Goal: Transaction & Acquisition: Purchase product/service

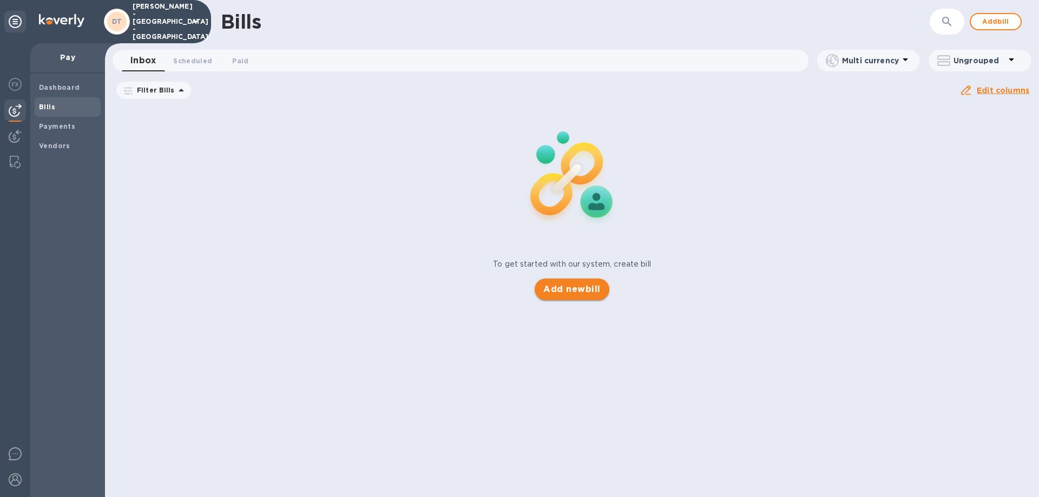
click at [562, 284] on span "Add new bill" at bounding box center [571, 289] width 57 height 13
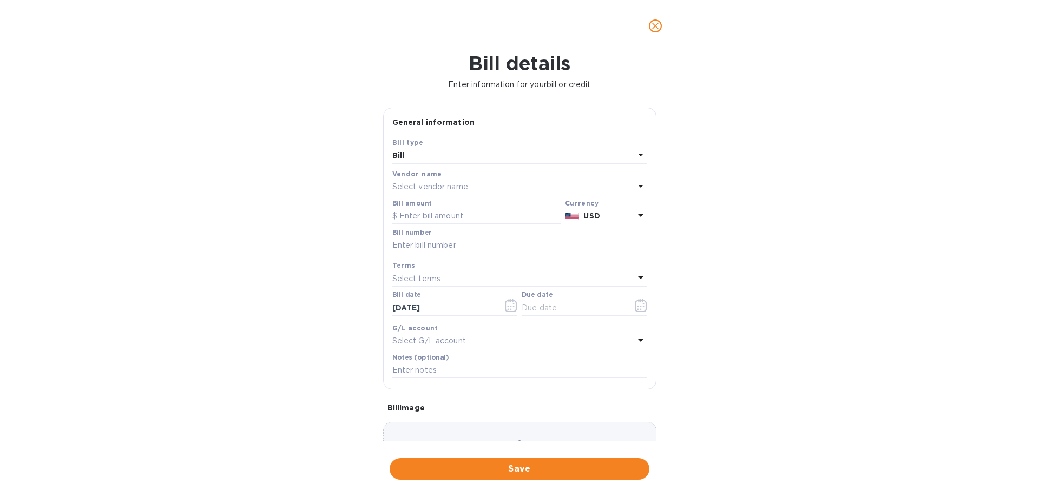
click at [635, 182] on icon at bounding box center [640, 186] width 13 height 13
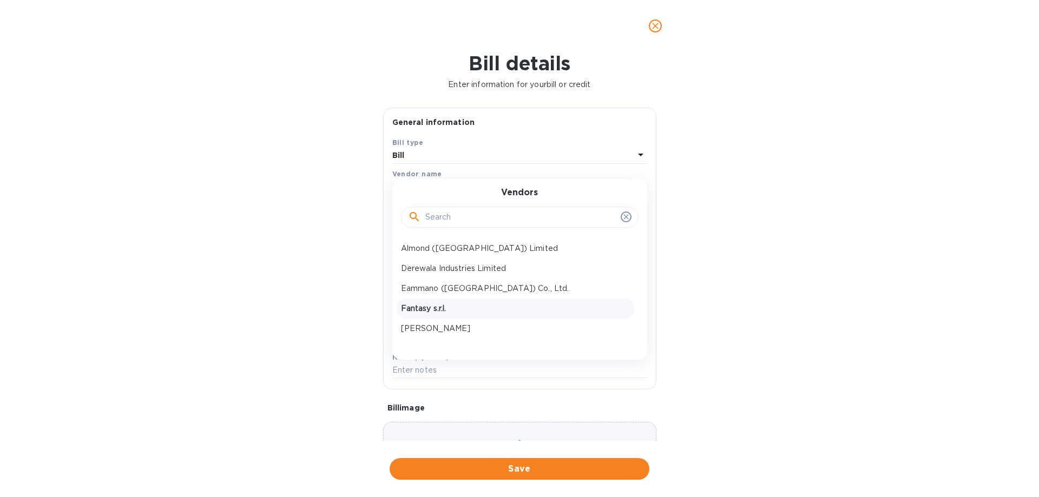
click at [434, 310] on p "Fantasy s.r.l." at bounding box center [515, 308] width 229 height 11
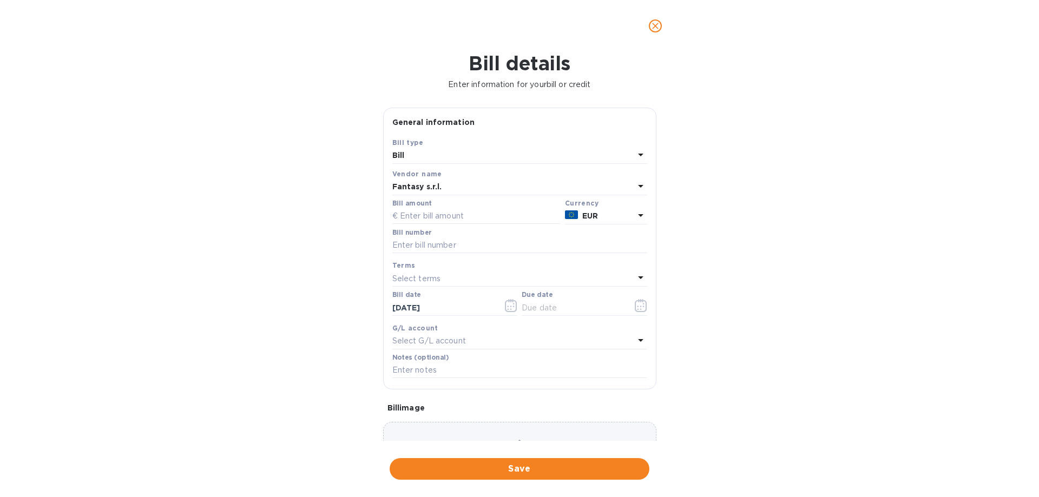
drag, startPoint x: 460, startPoint y: 215, endPoint x: 676, endPoint y: 205, distance: 216.2
click at [460, 215] on input "text" at bounding box center [476, 216] width 168 height 16
type input "7,246.23"
click at [634, 214] on icon at bounding box center [640, 215] width 13 height 13
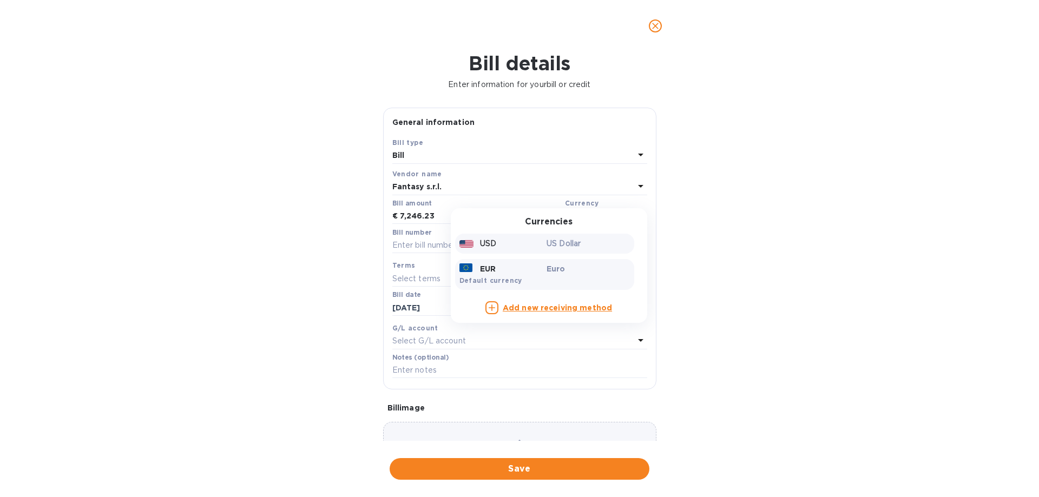
click at [473, 241] on div "USD" at bounding box center [501, 244] width 88 height 16
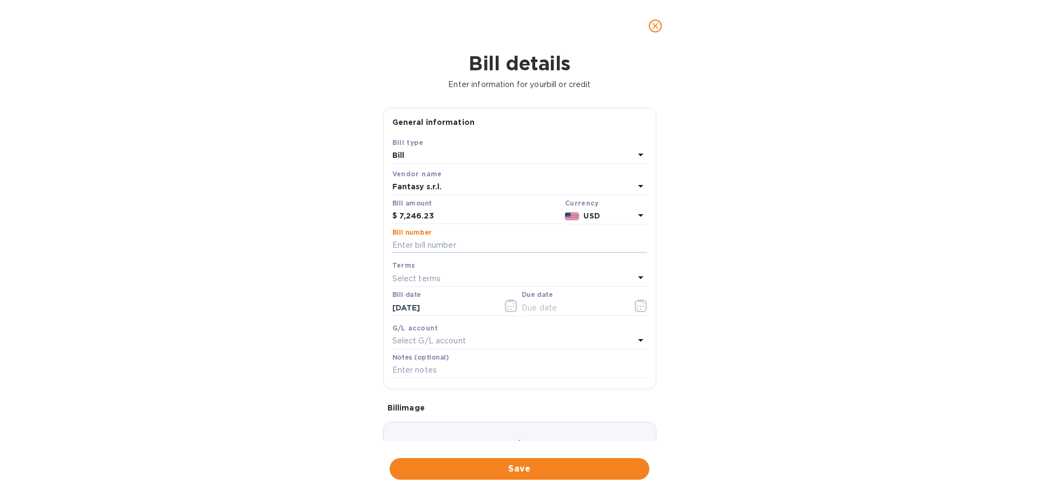
drag, startPoint x: 415, startPoint y: 243, endPoint x: 943, endPoint y: 237, distance: 528.3
click at [415, 243] on input "text" at bounding box center [519, 246] width 255 height 16
type input "196/25"
click at [638, 306] on icon "button" at bounding box center [641, 305] width 12 height 13
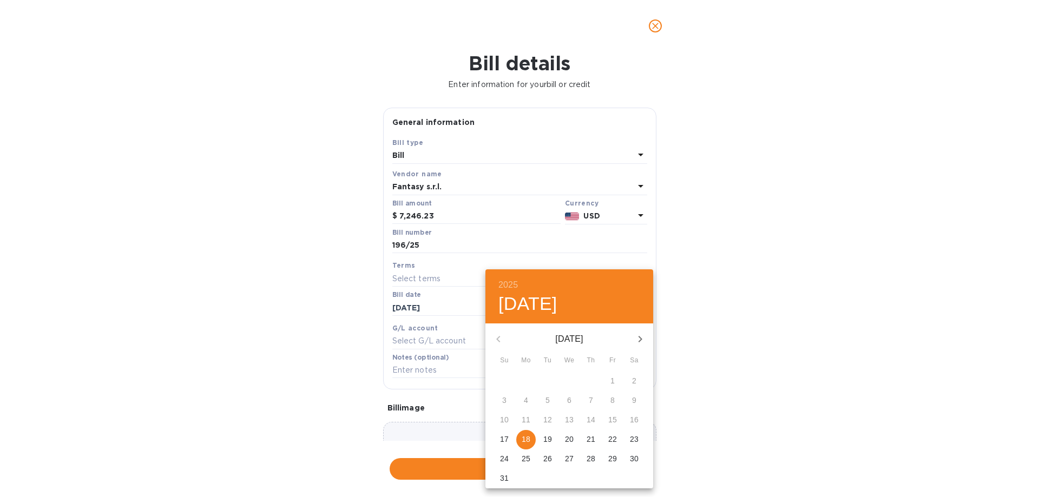
click at [528, 438] on p "18" at bounding box center [526, 439] width 9 height 11
type input "[DATE]"
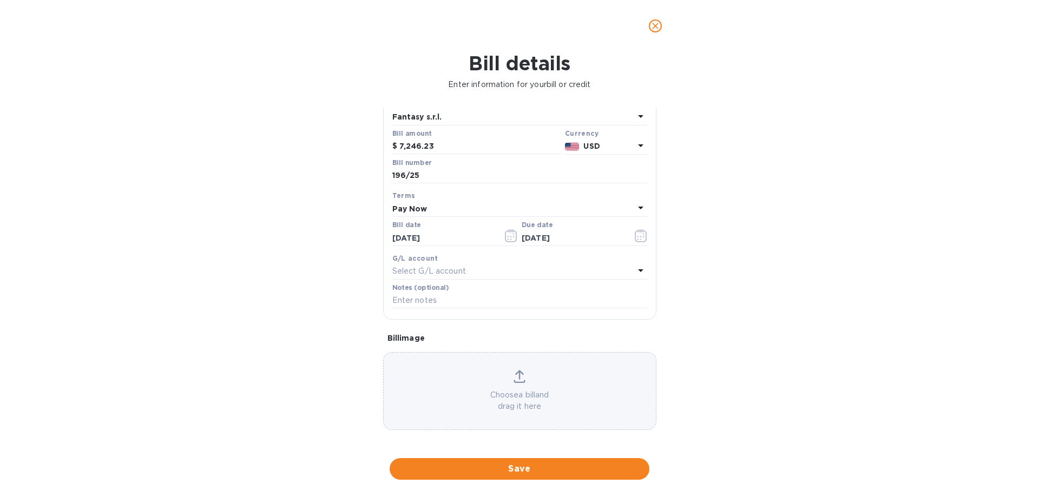
scroll to position [72, 0]
click at [514, 378] on icon at bounding box center [520, 374] width 12 height 13
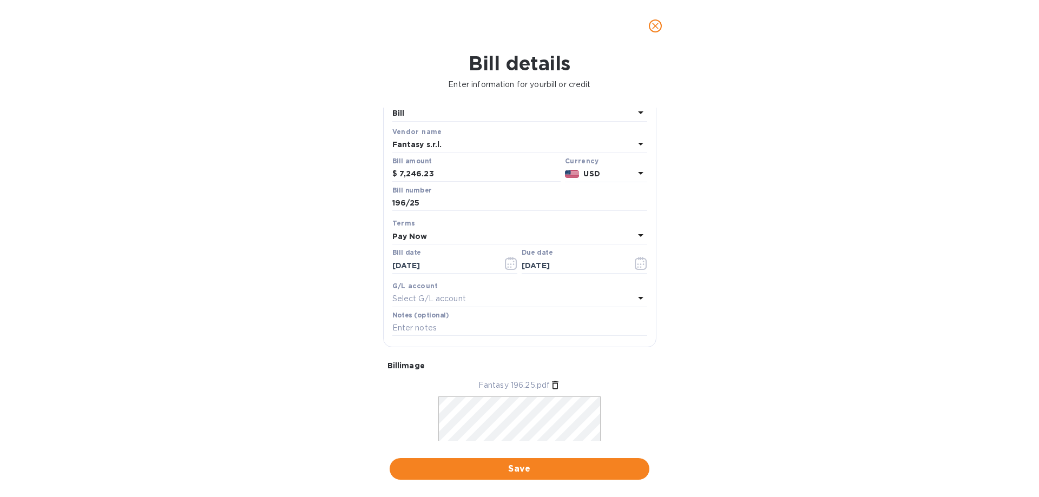
scroll to position [105, 0]
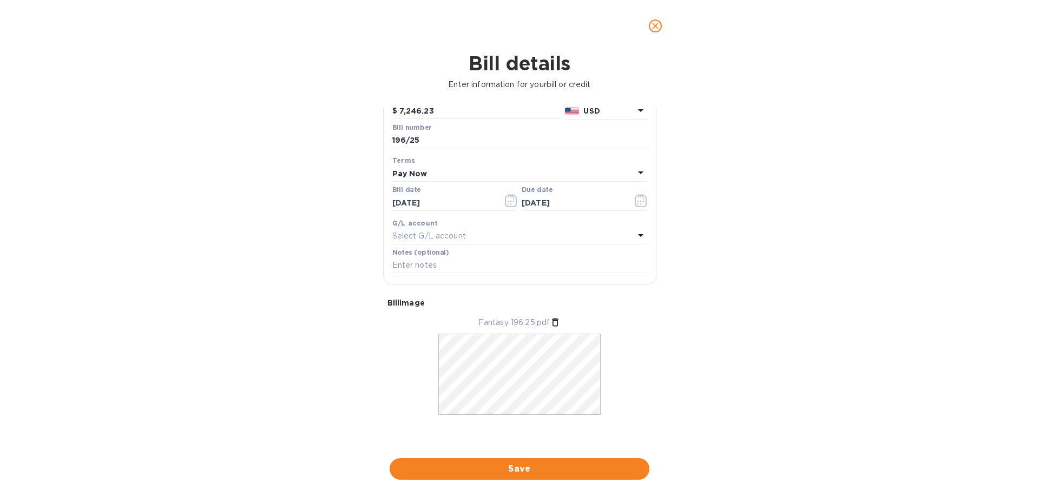
drag, startPoint x: 516, startPoint y: 464, endPoint x: 754, endPoint y: 400, distance: 246.0
click at [517, 464] on span "Save" at bounding box center [519, 469] width 242 height 13
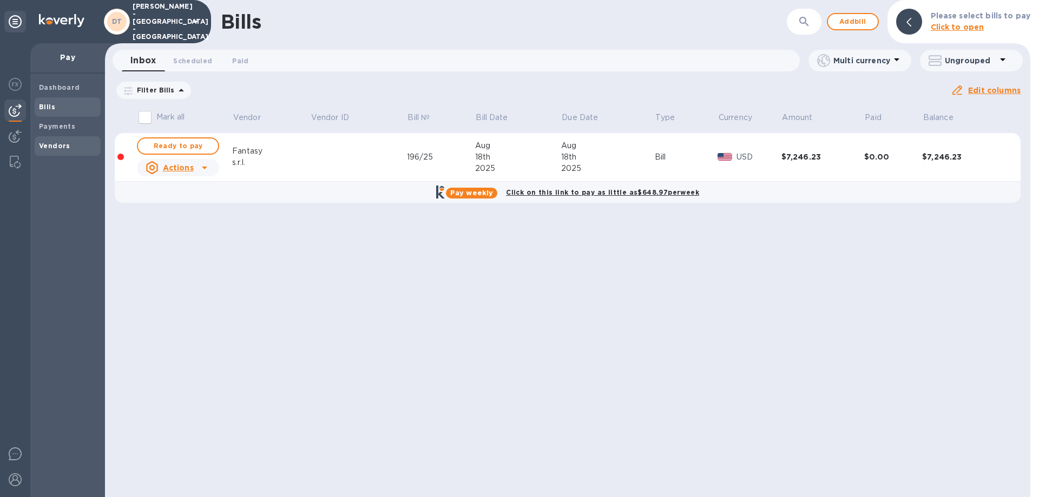
click at [53, 145] on b "Vendors" at bounding box center [54, 146] width 31 height 8
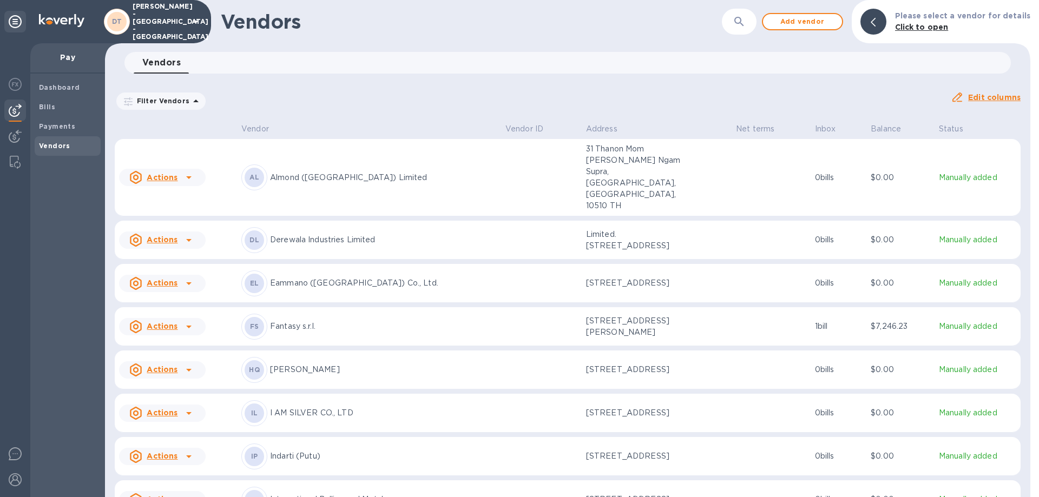
click at [290, 321] on p "Fantasy s.r.l." at bounding box center [383, 326] width 227 height 11
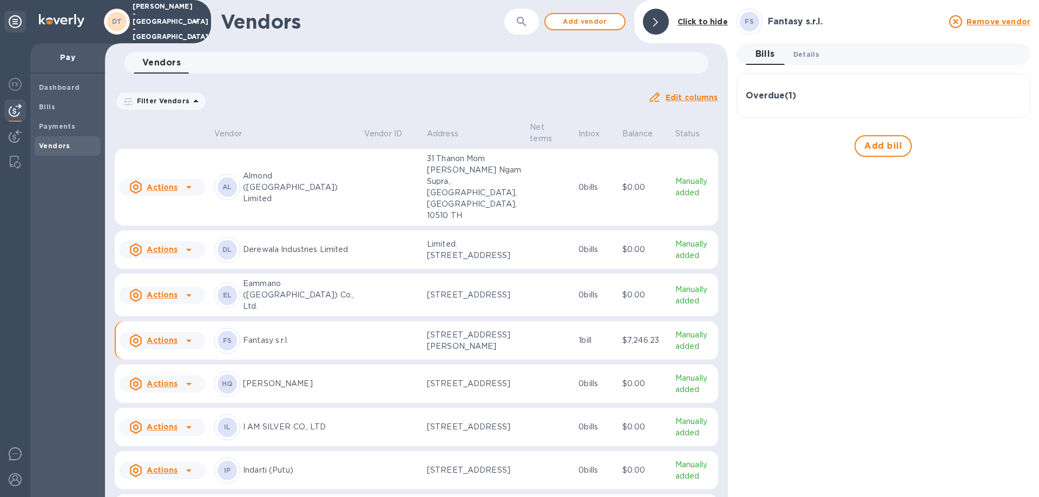
click at [810, 52] on span "Details 0" at bounding box center [806, 54] width 26 height 11
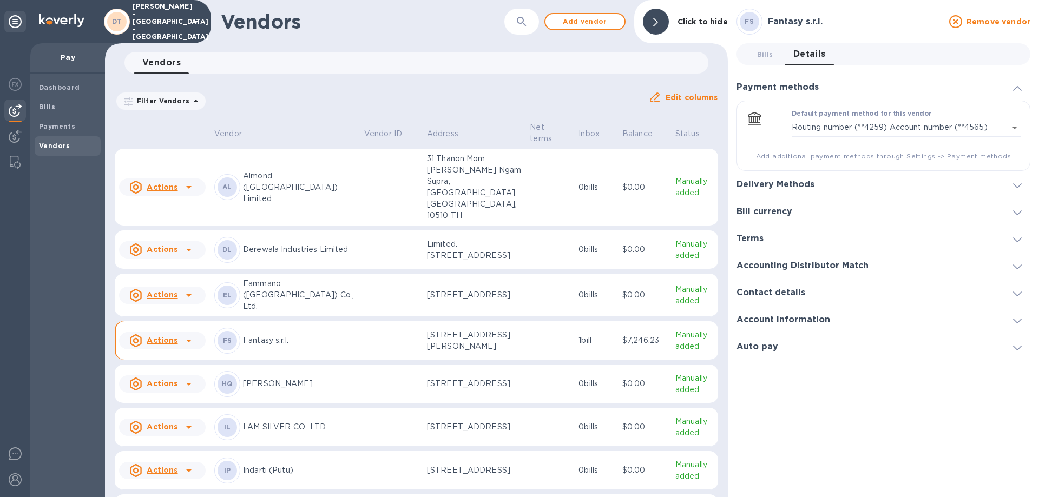
click at [1015, 184] on icon at bounding box center [1017, 185] width 9 height 5
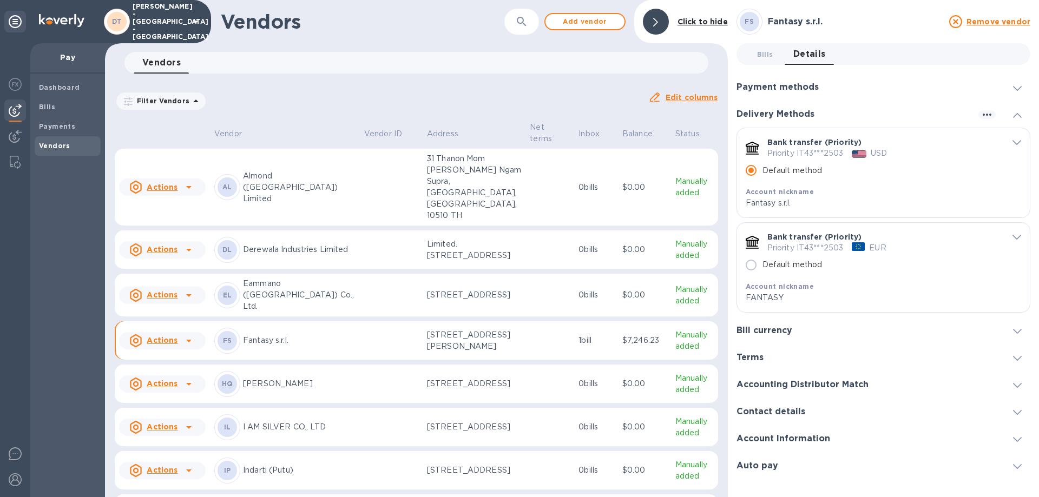
click at [1018, 237] on icon "default-method" at bounding box center [1017, 237] width 9 height 5
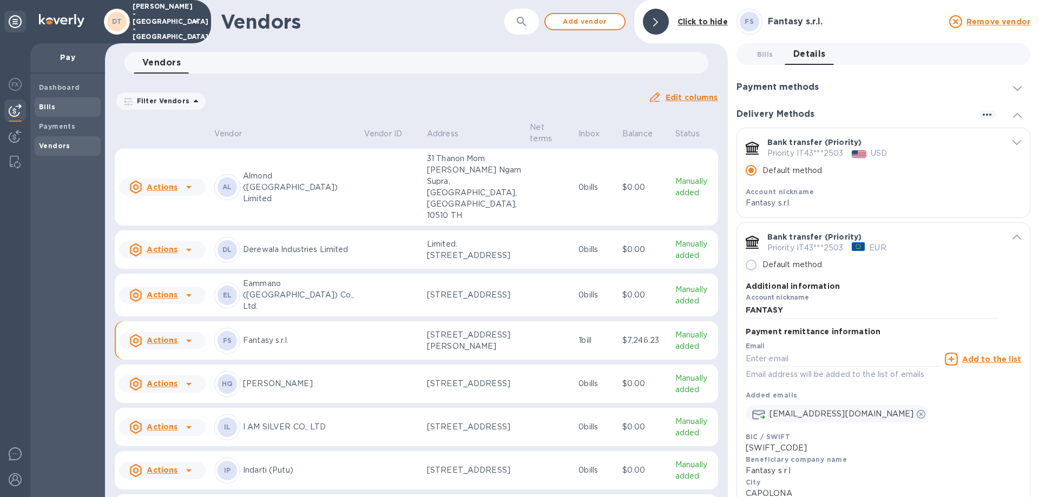
click at [50, 105] on b "Bills" at bounding box center [47, 107] width 16 height 8
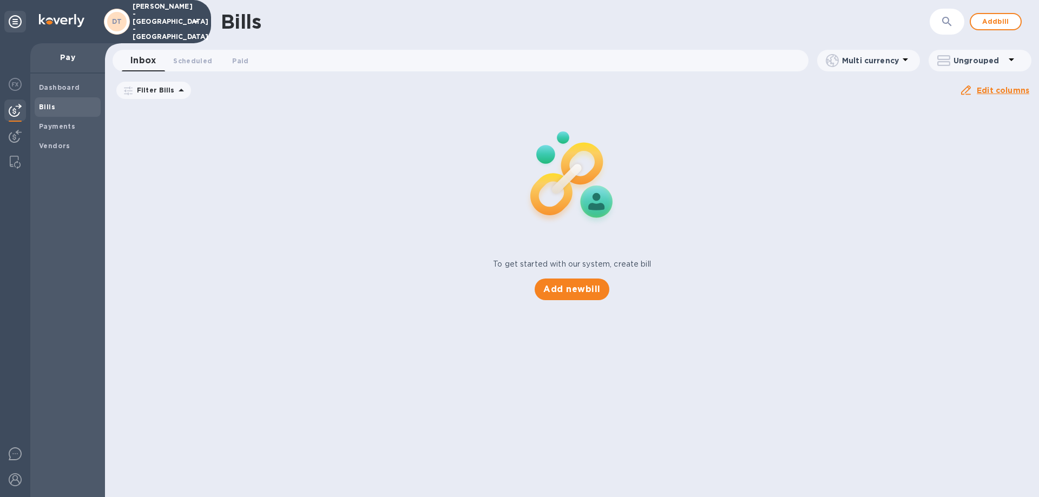
click at [47, 104] on b "Bills" at bounding box center [47, 107] width 16 height 8
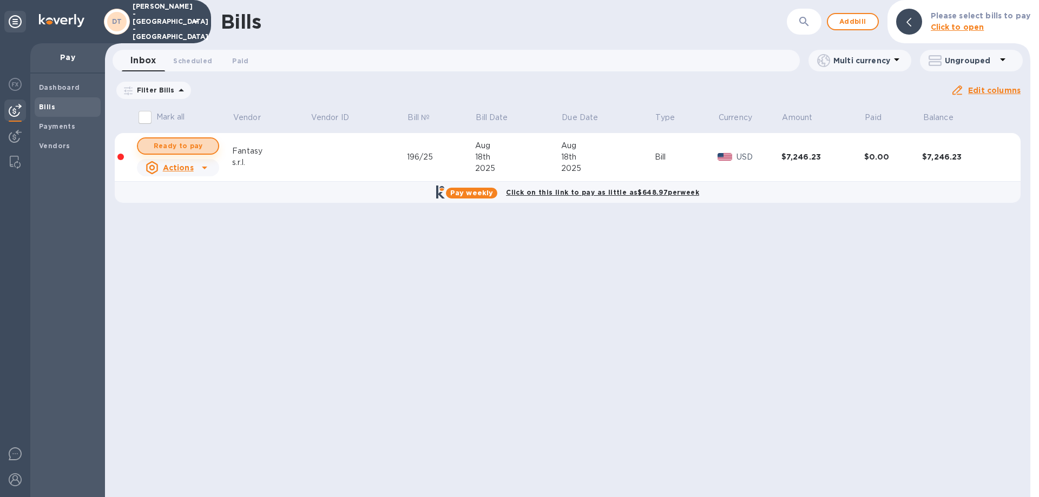
click at [183, 141] on span "Ready to pay" at bounding box center [178, 146] width 63 height 13
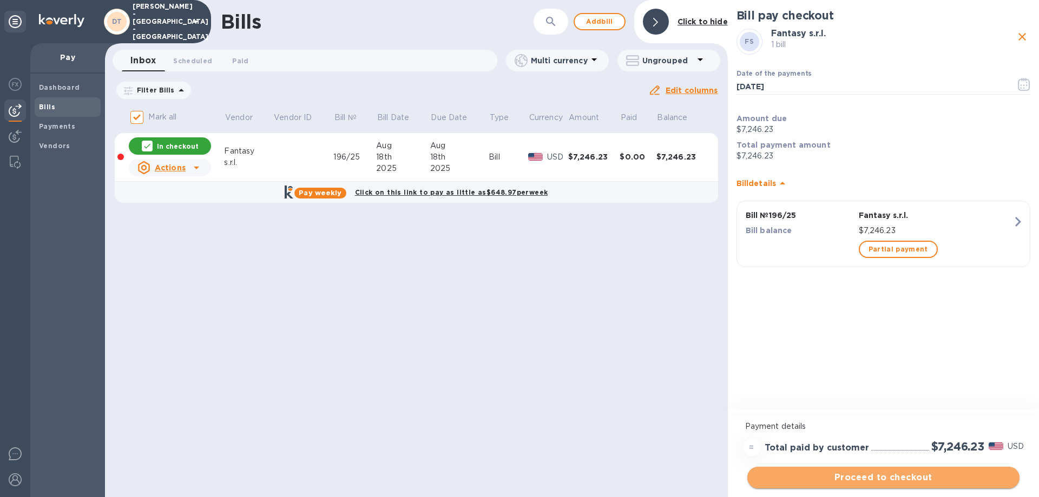
click at [875, 474] on span "Proceed to checkout" at bounding box center [883, 477] width 255 height 13
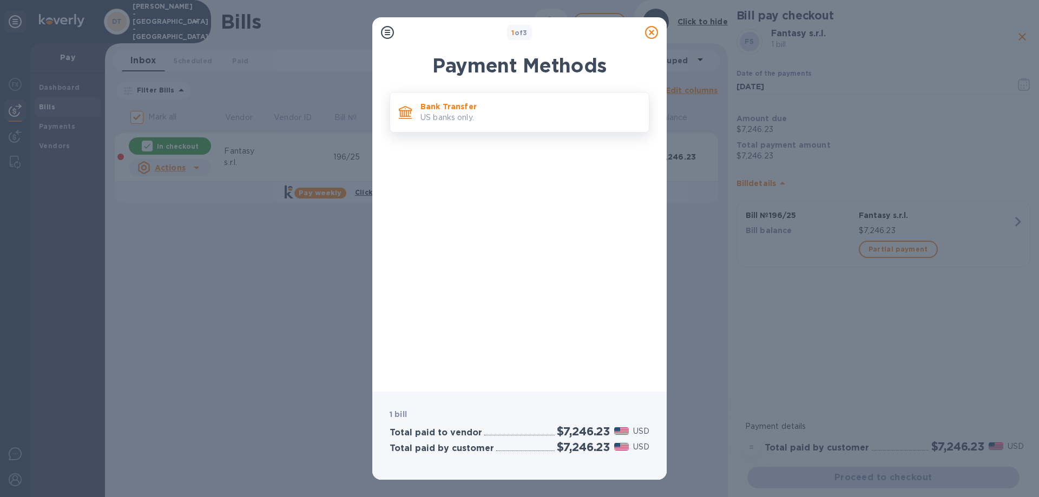
click at [476, 106] on p "Bank Transfer" at bounding box center [531, 106] width 220 height 11
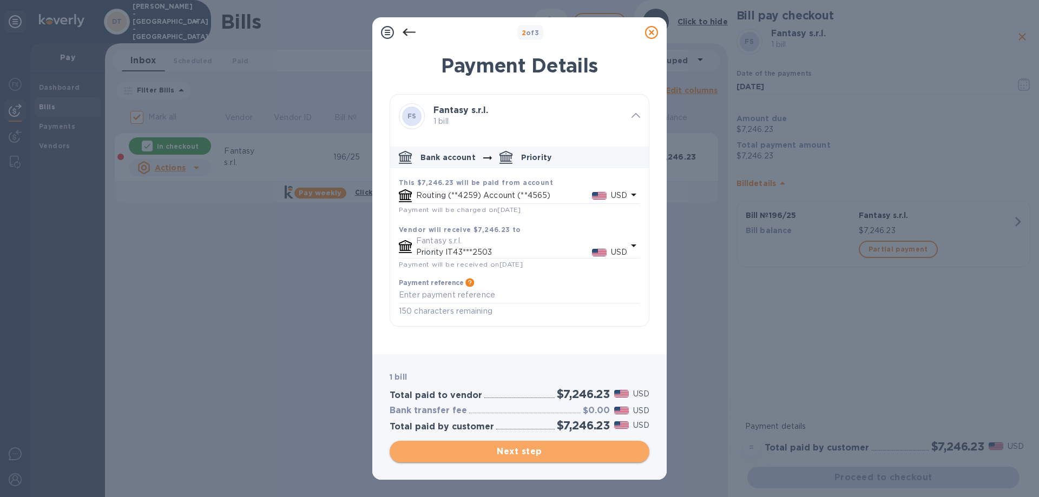
drag, startPoint x: 526, startPoint y: 452, endPoint x: 921, endPoint y: 232, distance: 452.4
click at [528, 451] on span "Next step" at bounding box center [519, 451] width 242 height 13
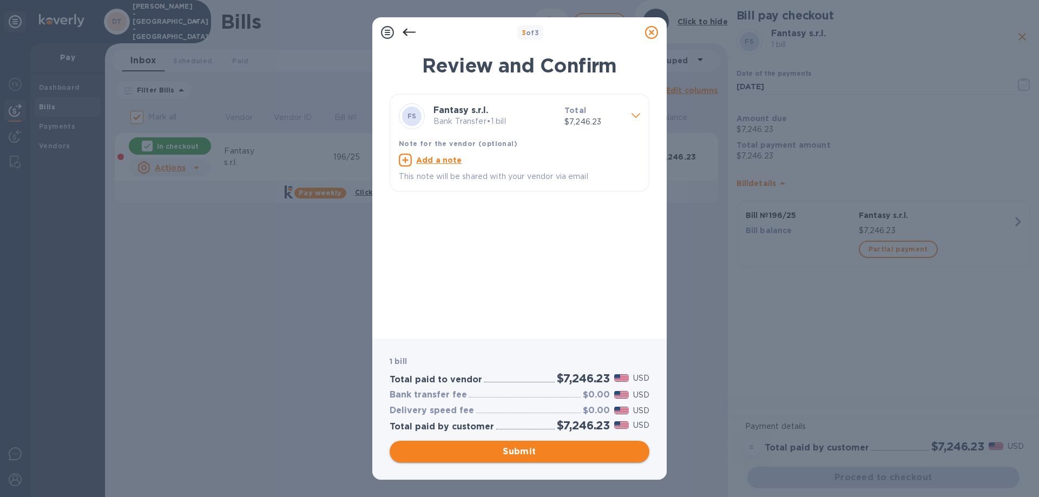
click at [520, 453] on span "Submit" at bounding box center [519, 451] width 242 height 13
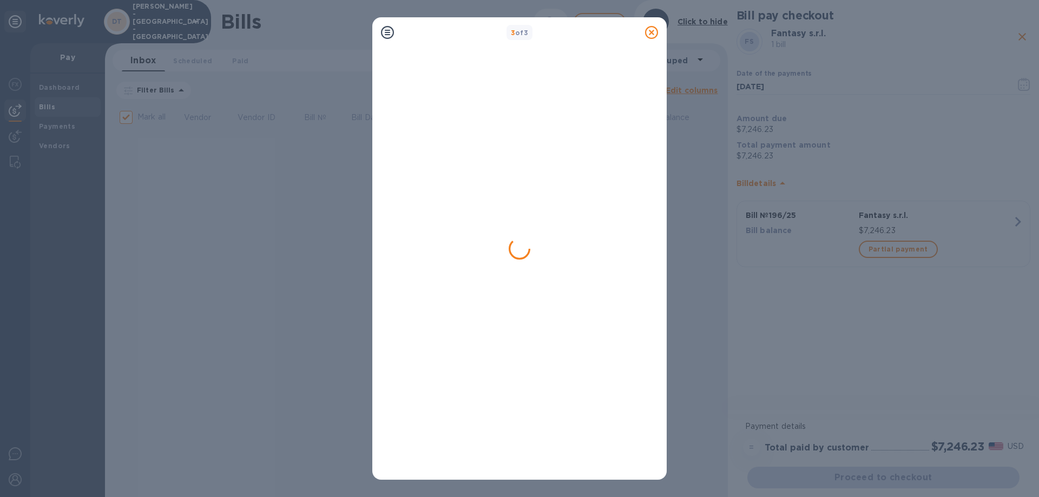
checkbox input "false"
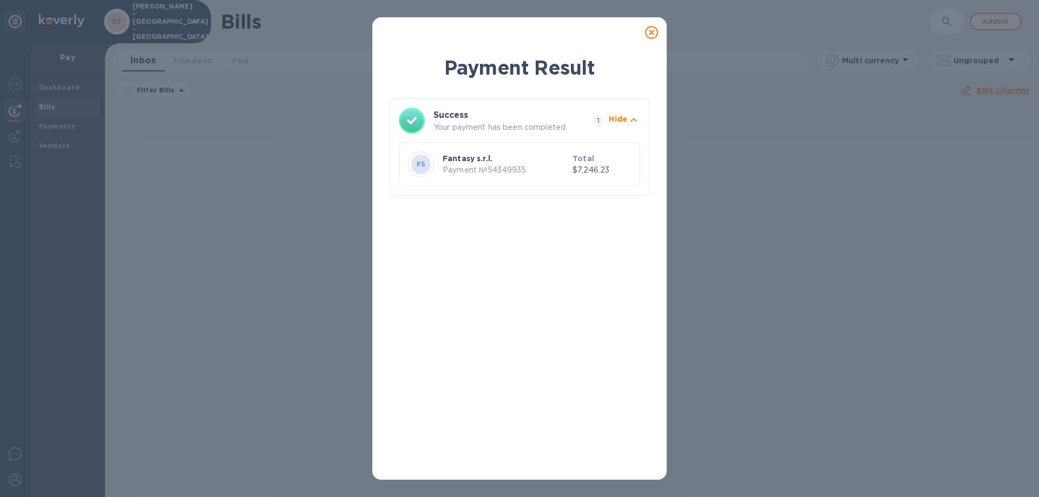
click at [651, 31] on icon at bounding box center [651, 32] width 13 height 13
